Goal: Download file/media

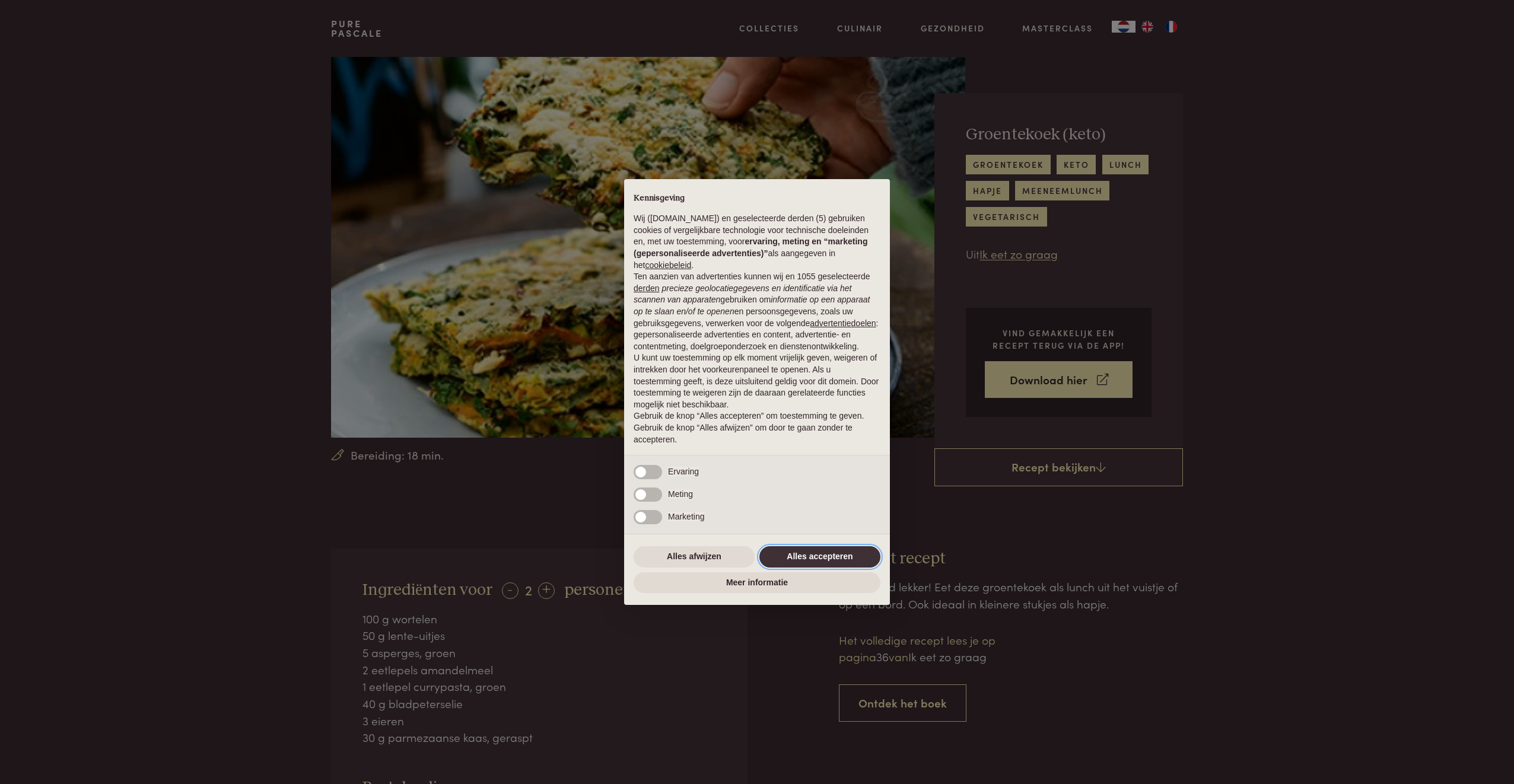
click at [818, 554] on button "Alles accepteren" at bounding box center [820, 557] width 121 height 21
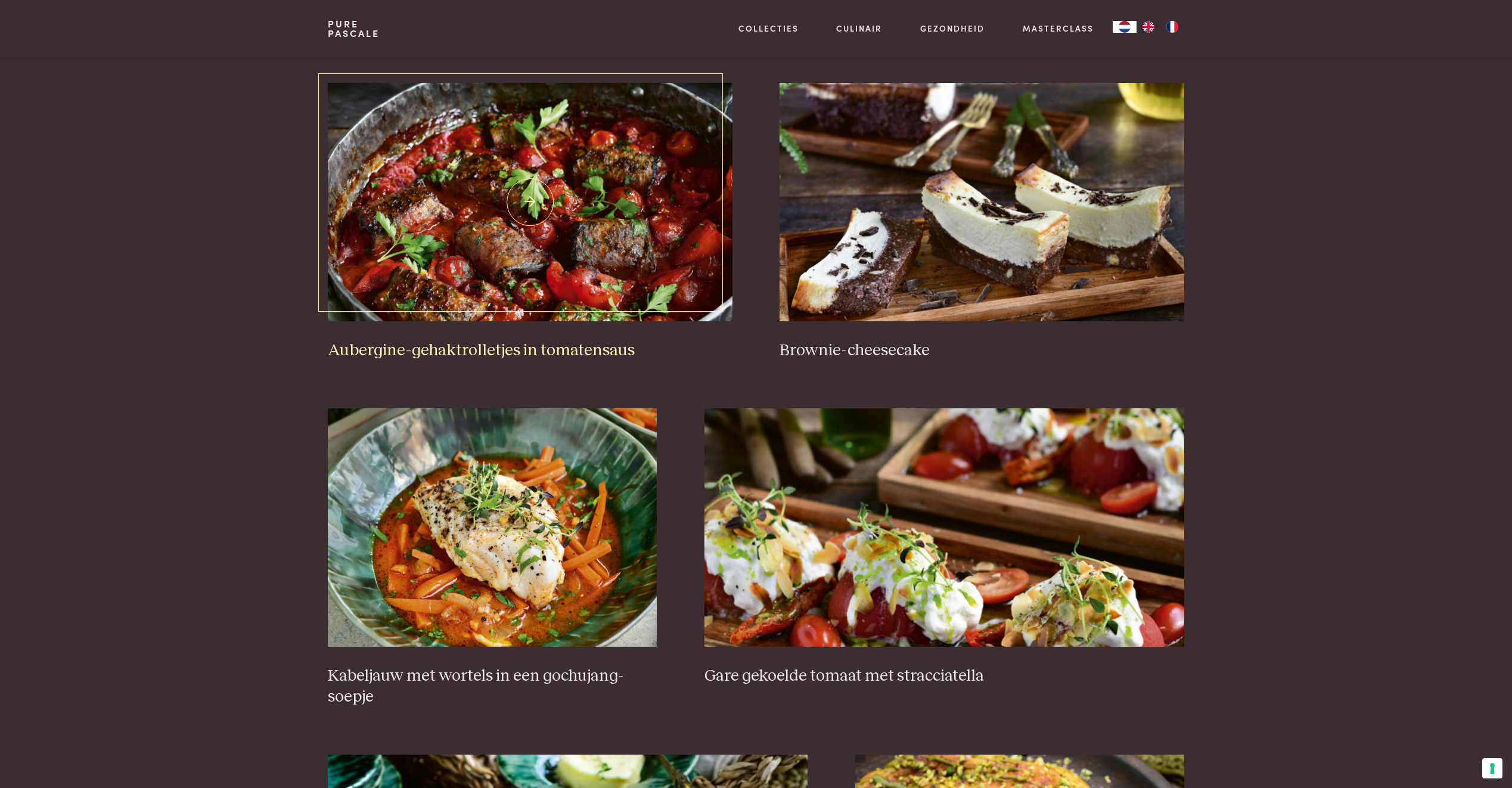
scroll to position [477, 0]
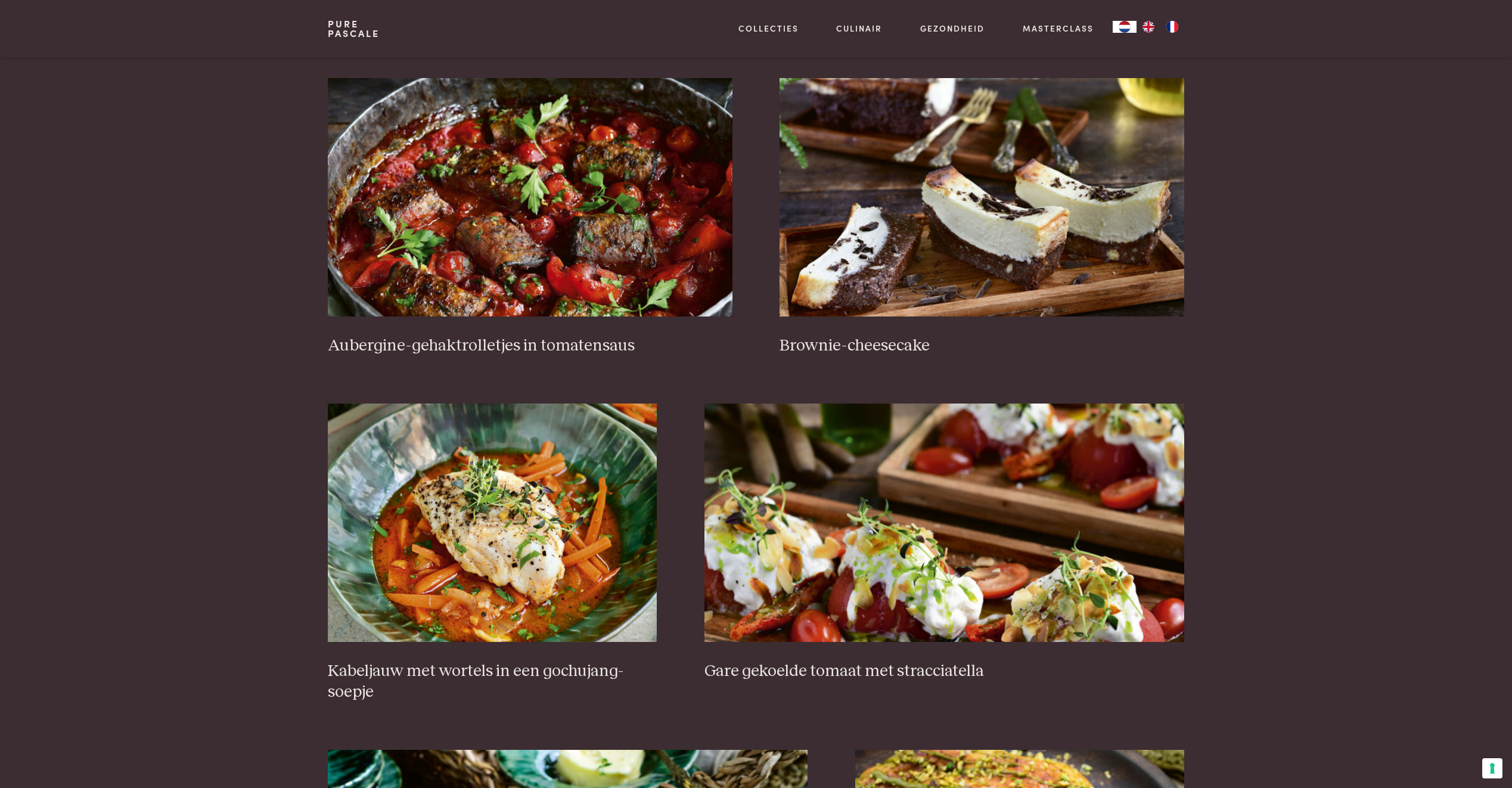
drag, startPoint x: 608, startPoint y: 398, endPoint x: 174, endPoint y: 459, distance: 438.3
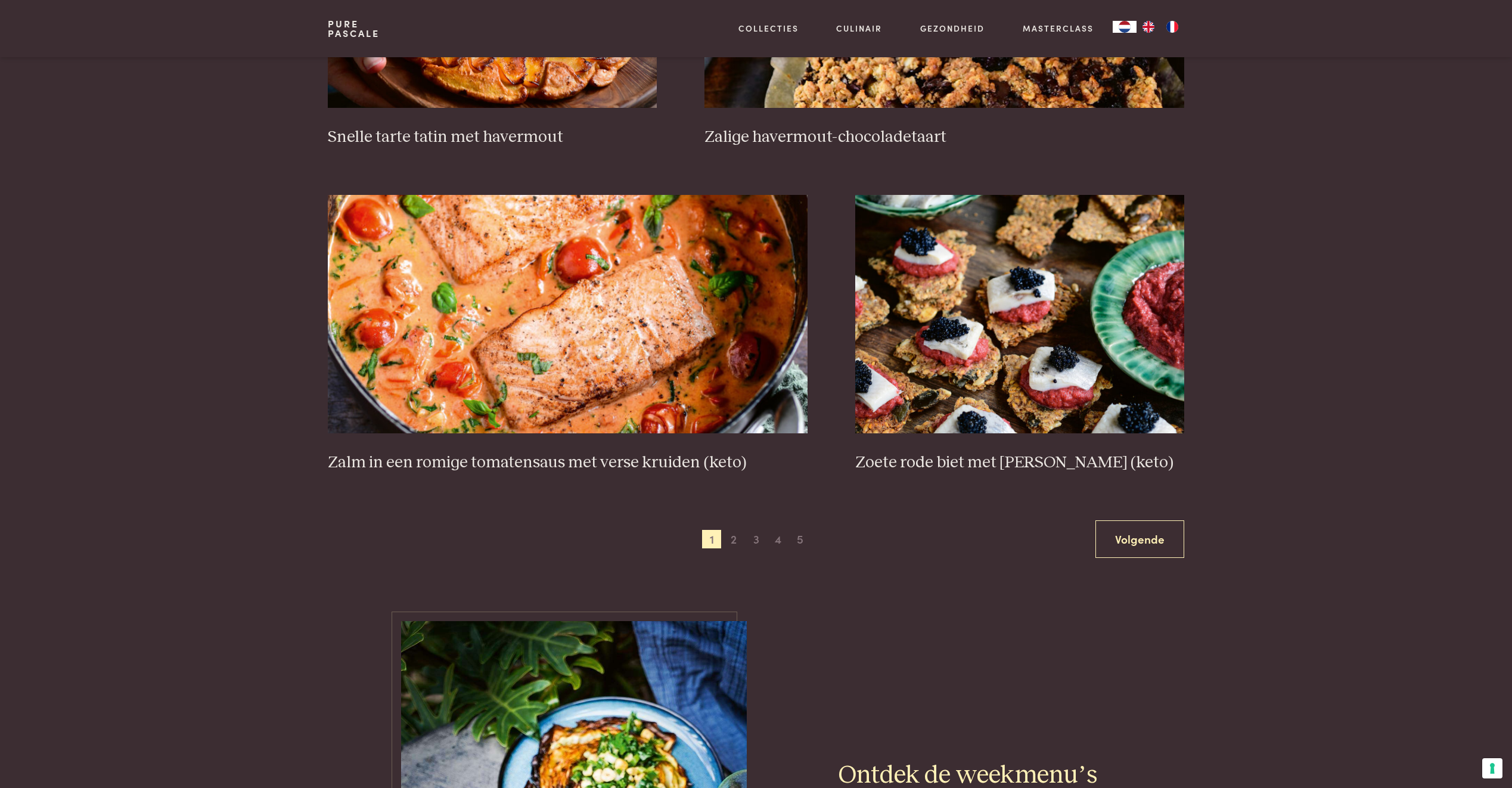
scroll to position [2028, 0]
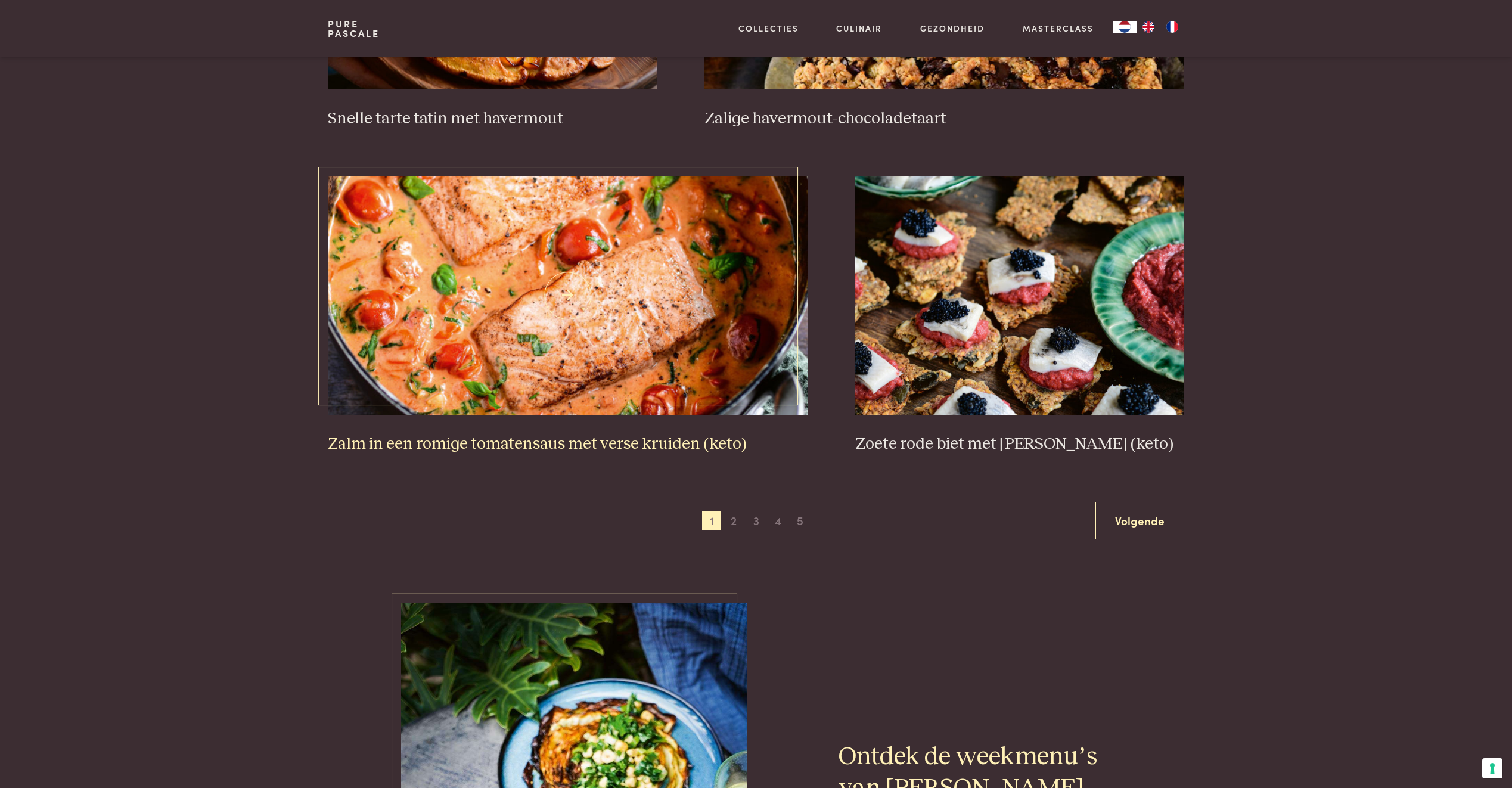
click at [628, 359] on img at bounding box center [568, 295] width 480 height 239
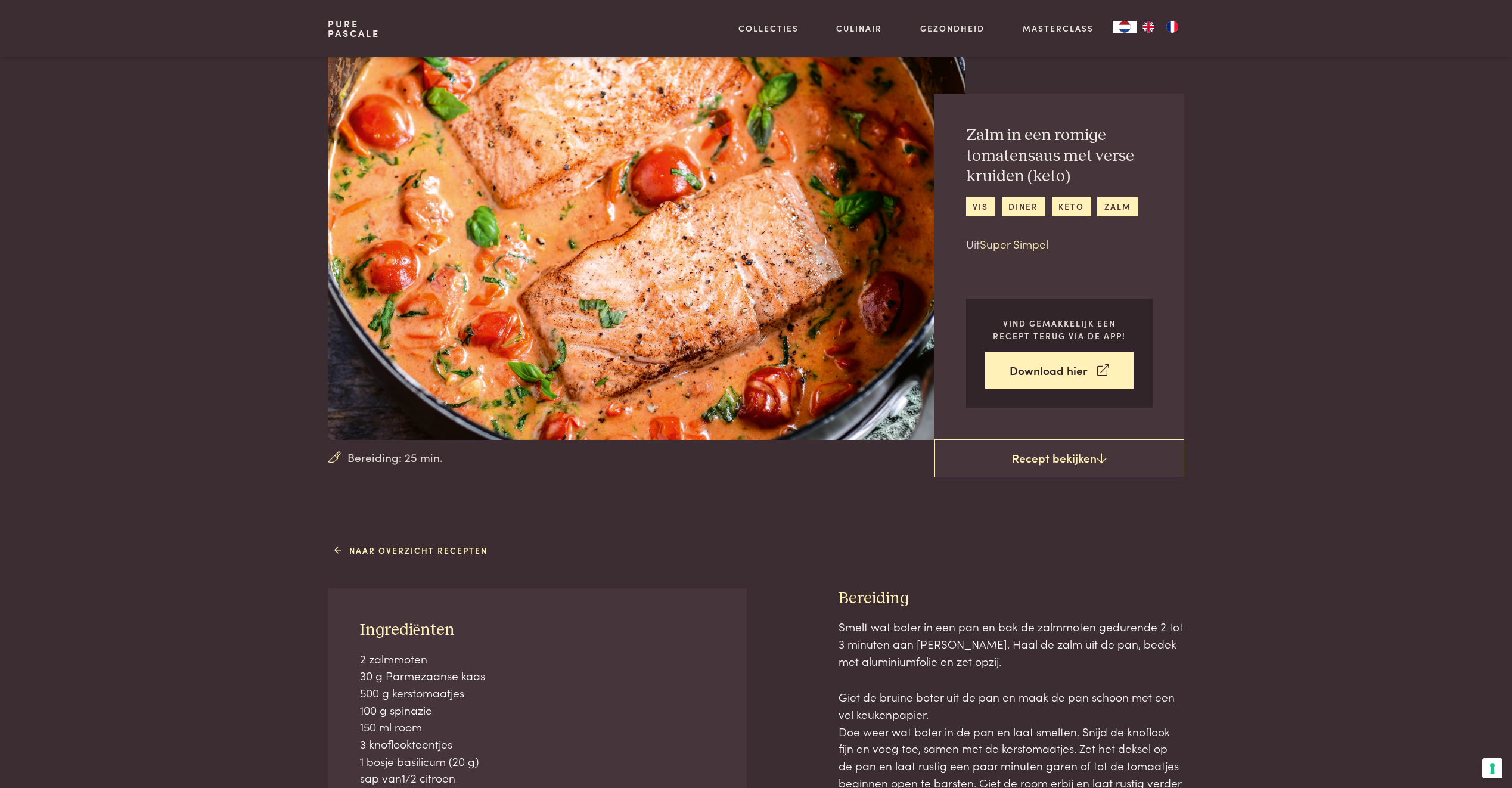
scroll to position [59, 0]
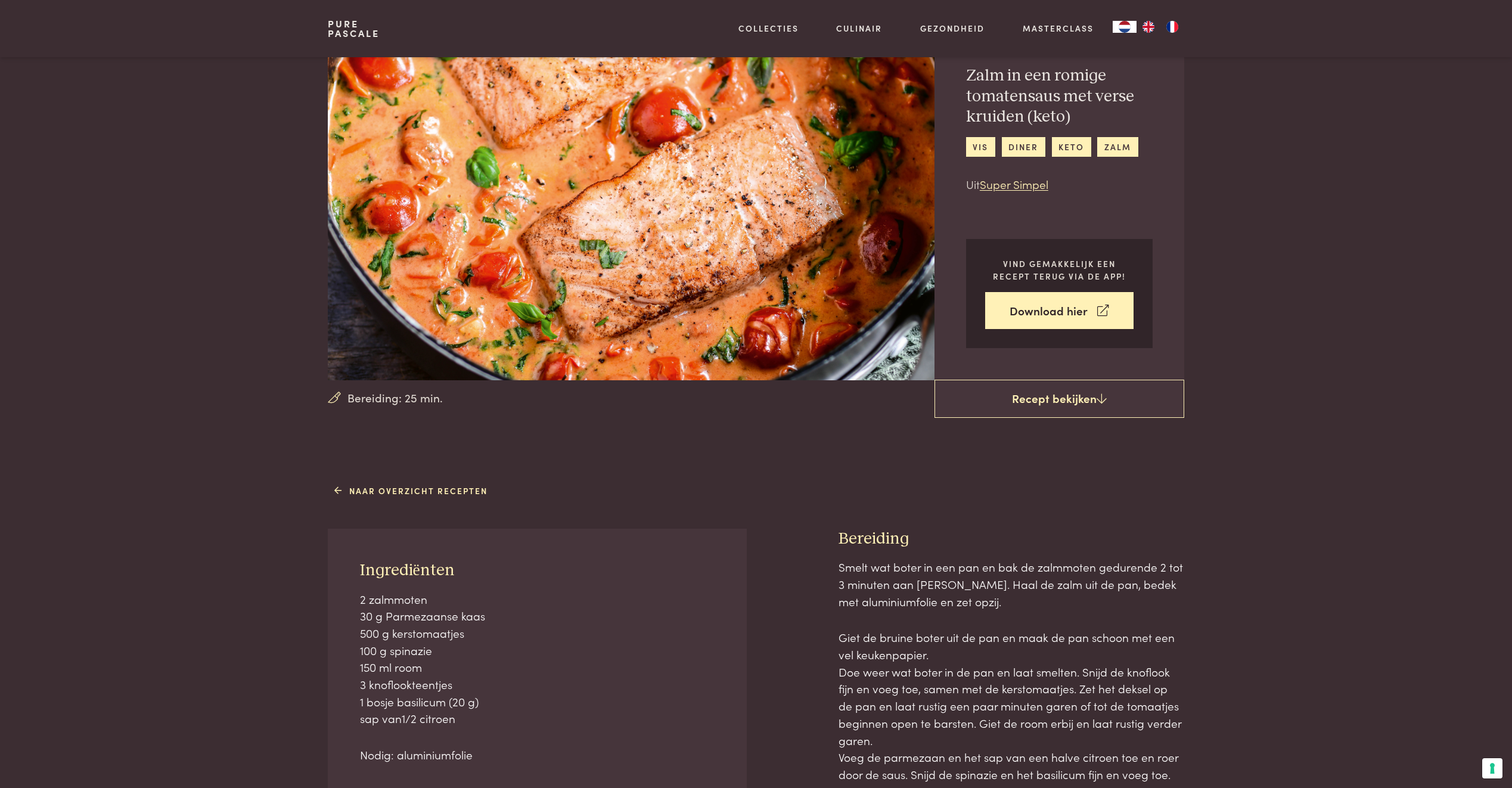
click at [876, 687] on p "Giet de bruine boter uit de pan en maak de pan schoon met een vel keukenpapier.…" at bounding box center [1011, 732] width 346 height 206
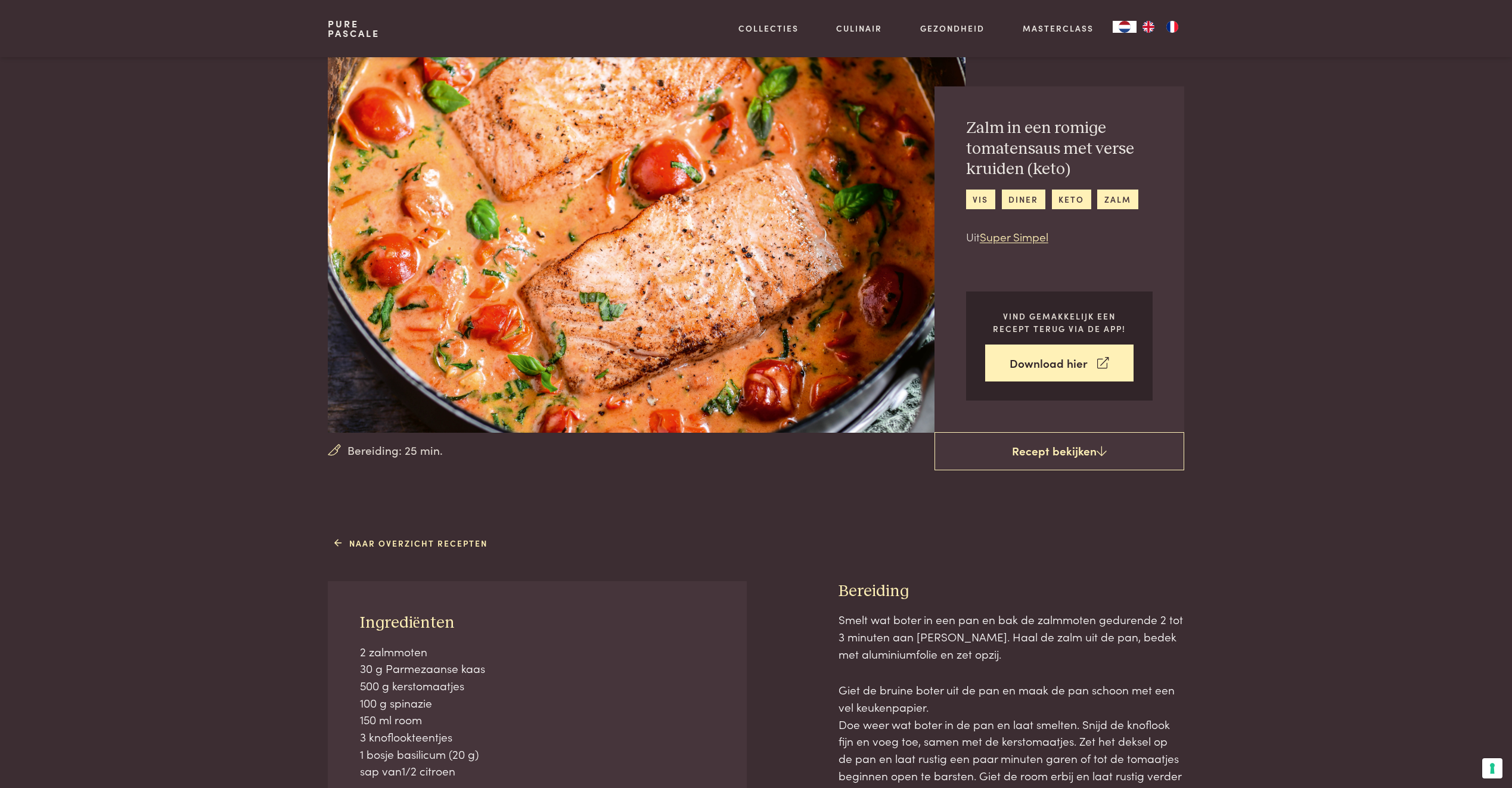
scroll to position [0, 0]
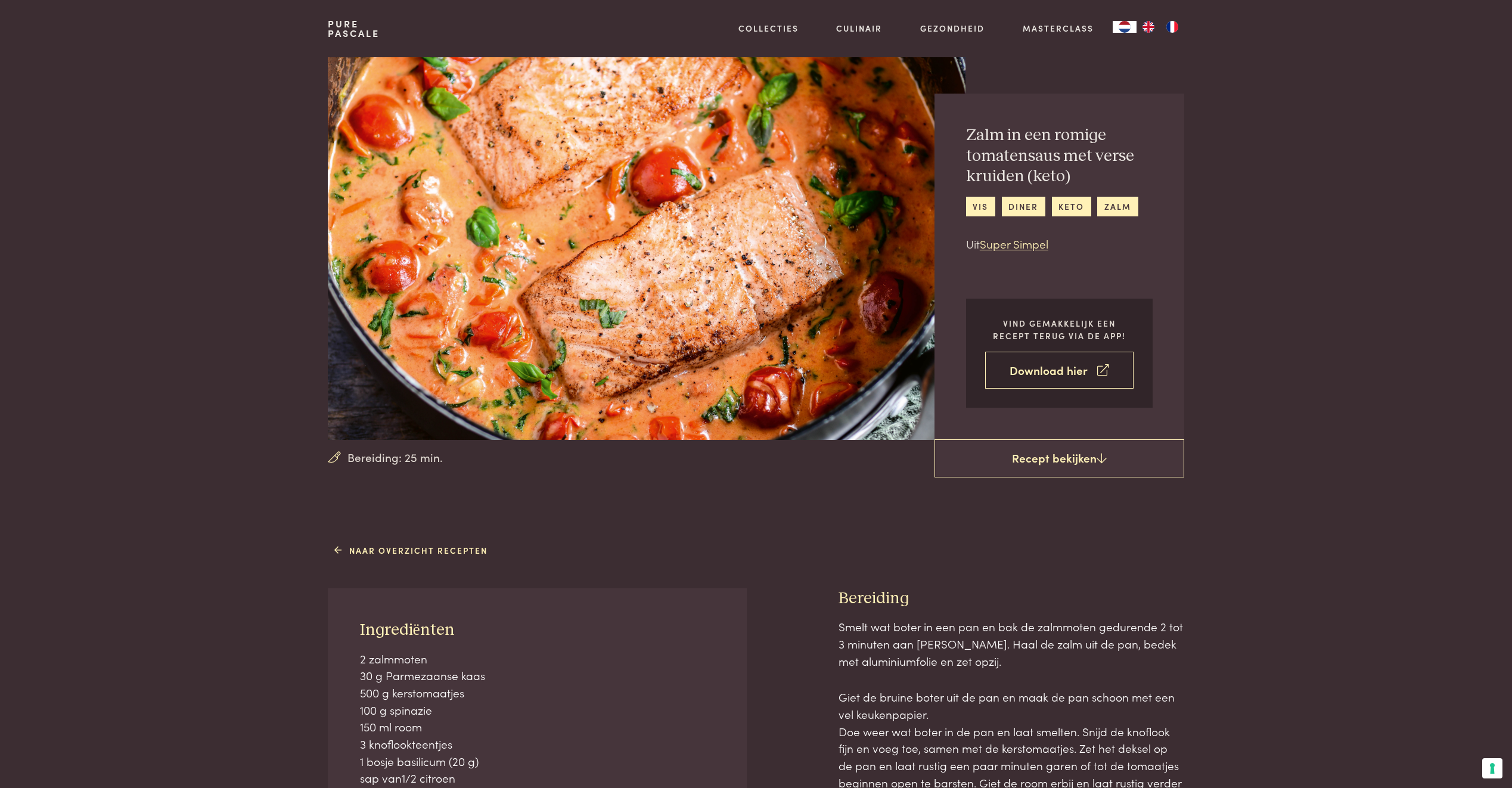
click at [1030, 373] on link "Download hier" at bounding box center [1059, 370] width 148 height 38
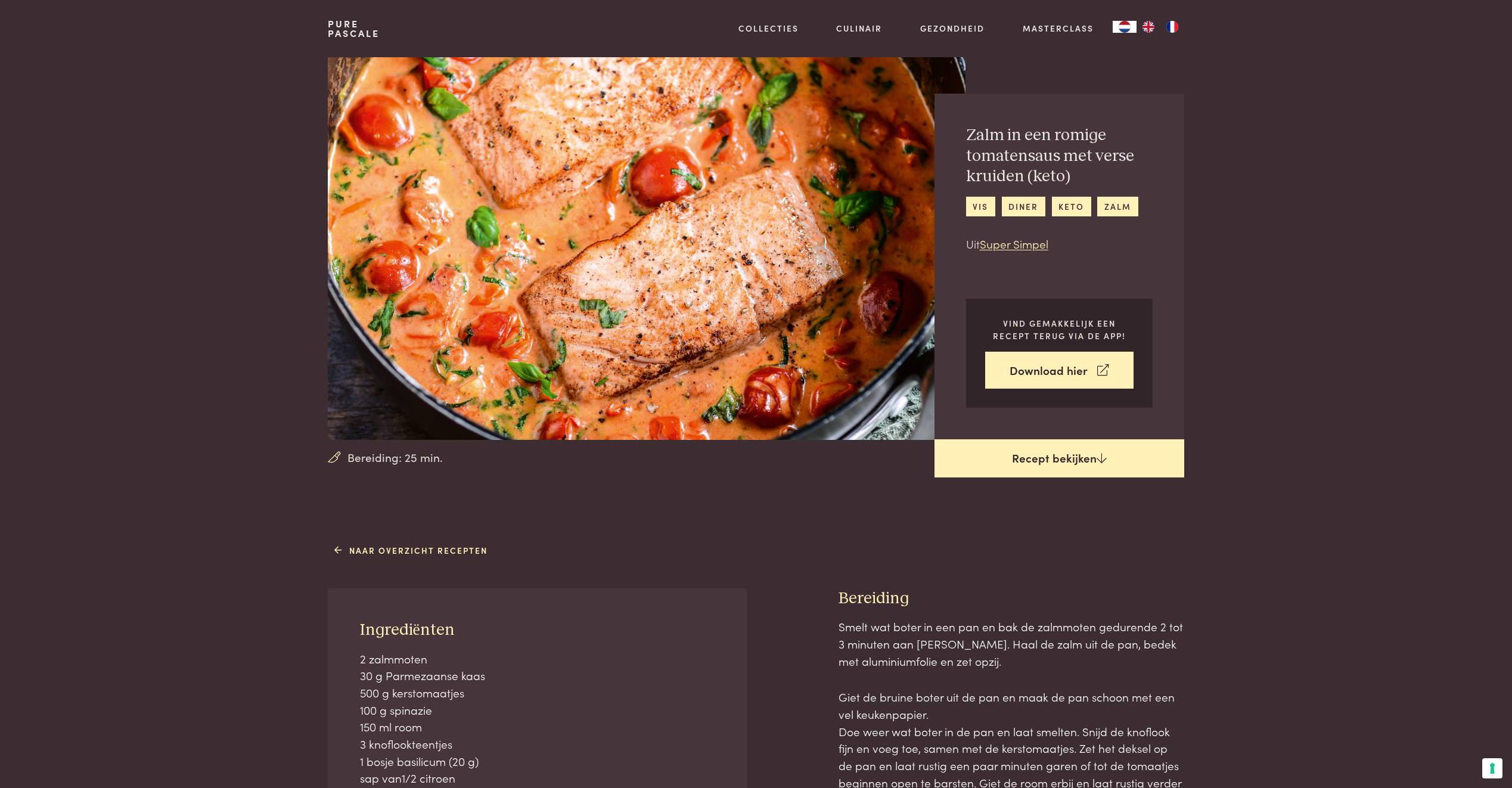
click at [1072, 455] on link "Recept bekijken" at bounding box center [1059, 458] width 250 height 38
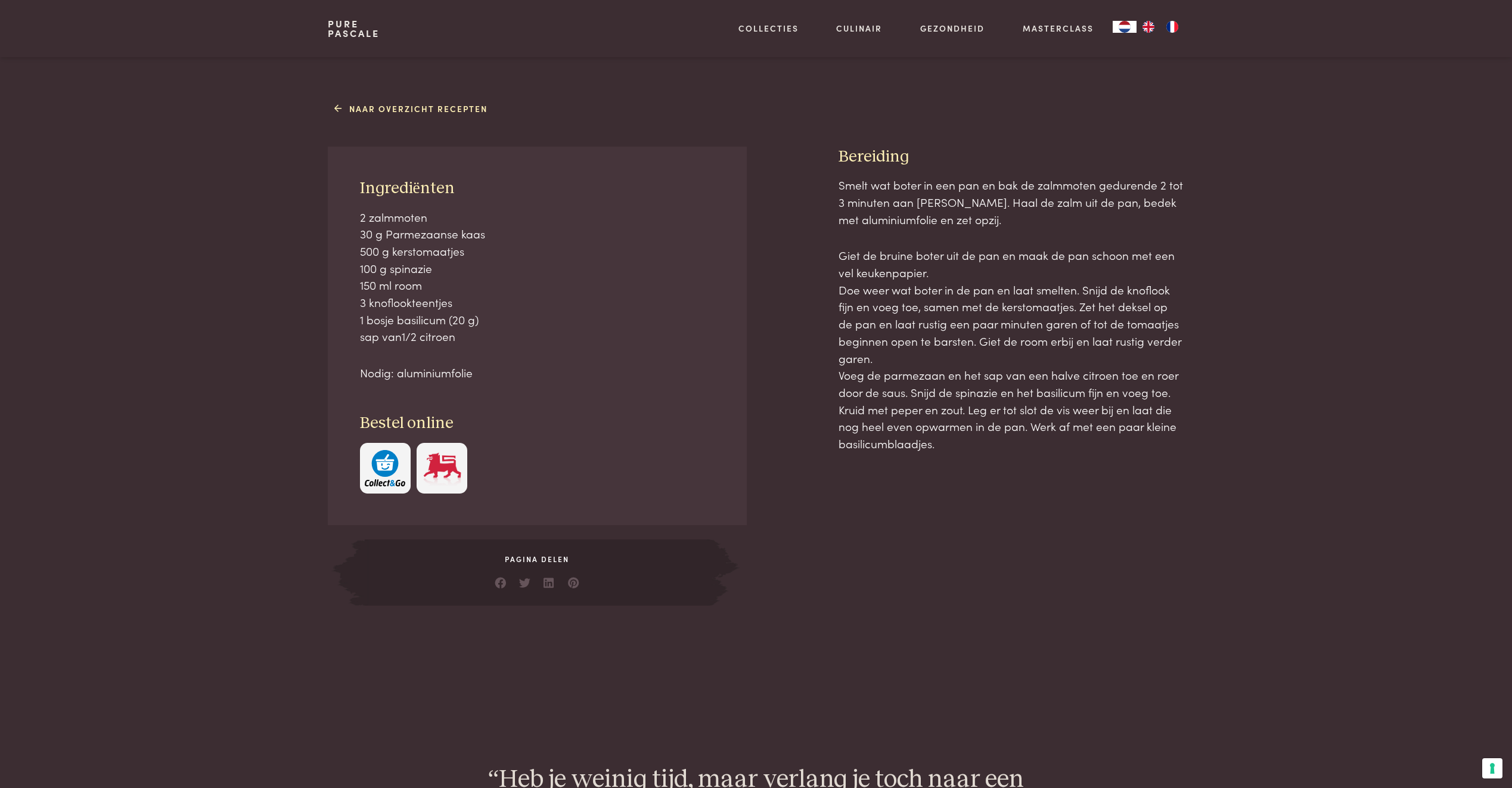
scroll to position [421, 0]
